Goal: Transaction & Acquisition: Purchase product/service

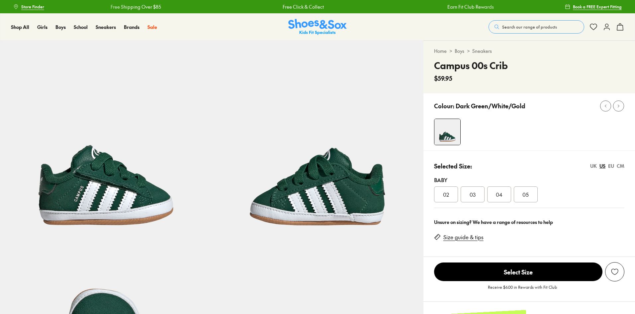
select select "*"
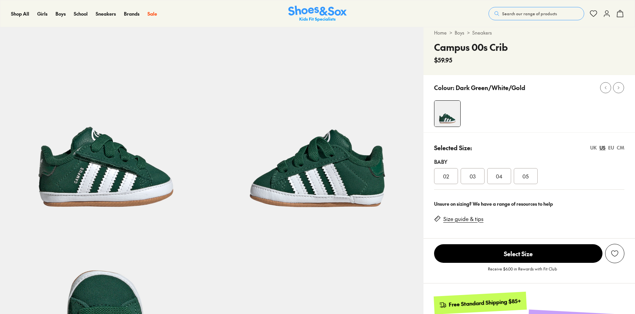
scroll to position [33, 0]
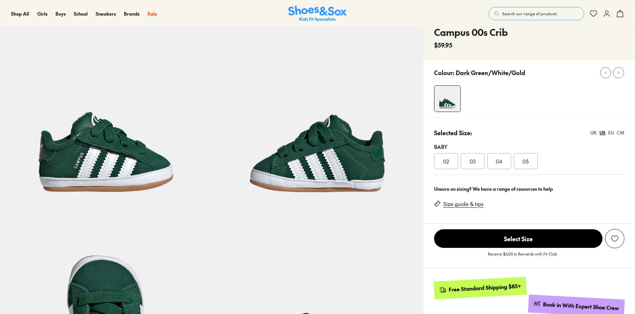
drag, startPoint x: 444, startPoint y: 159, endPoint x: 448, endPoint y: 160, distance: 4.8
click at [444, 159] on span "02" at bounding box center [446, 161] width 6 height 8
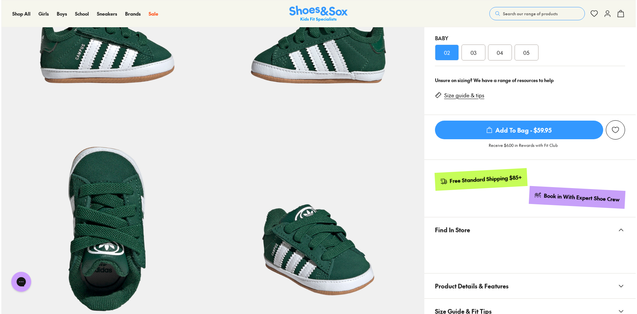
scroll to position [166, 0]
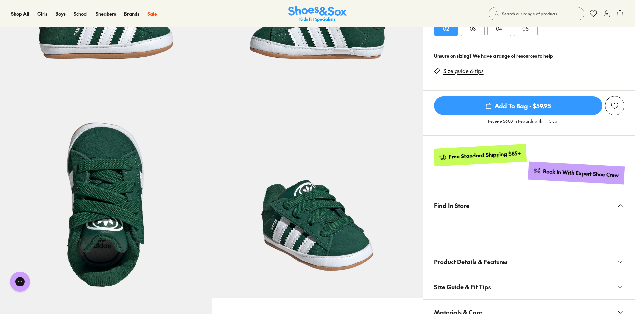
click at [484, 102] on span "Add To Bag - $59.95" at bounding box center [518, 105] width 168 height 19
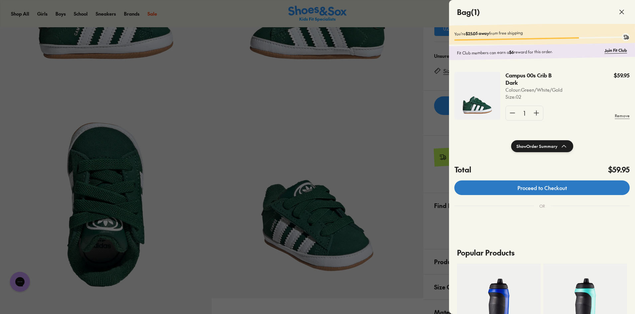
click at [490, 190] on link "Proceed to Checkout" at bounding box center [541, 187] width 175 height 15
